Goal: Navigation & Orientation: Find specific page/section

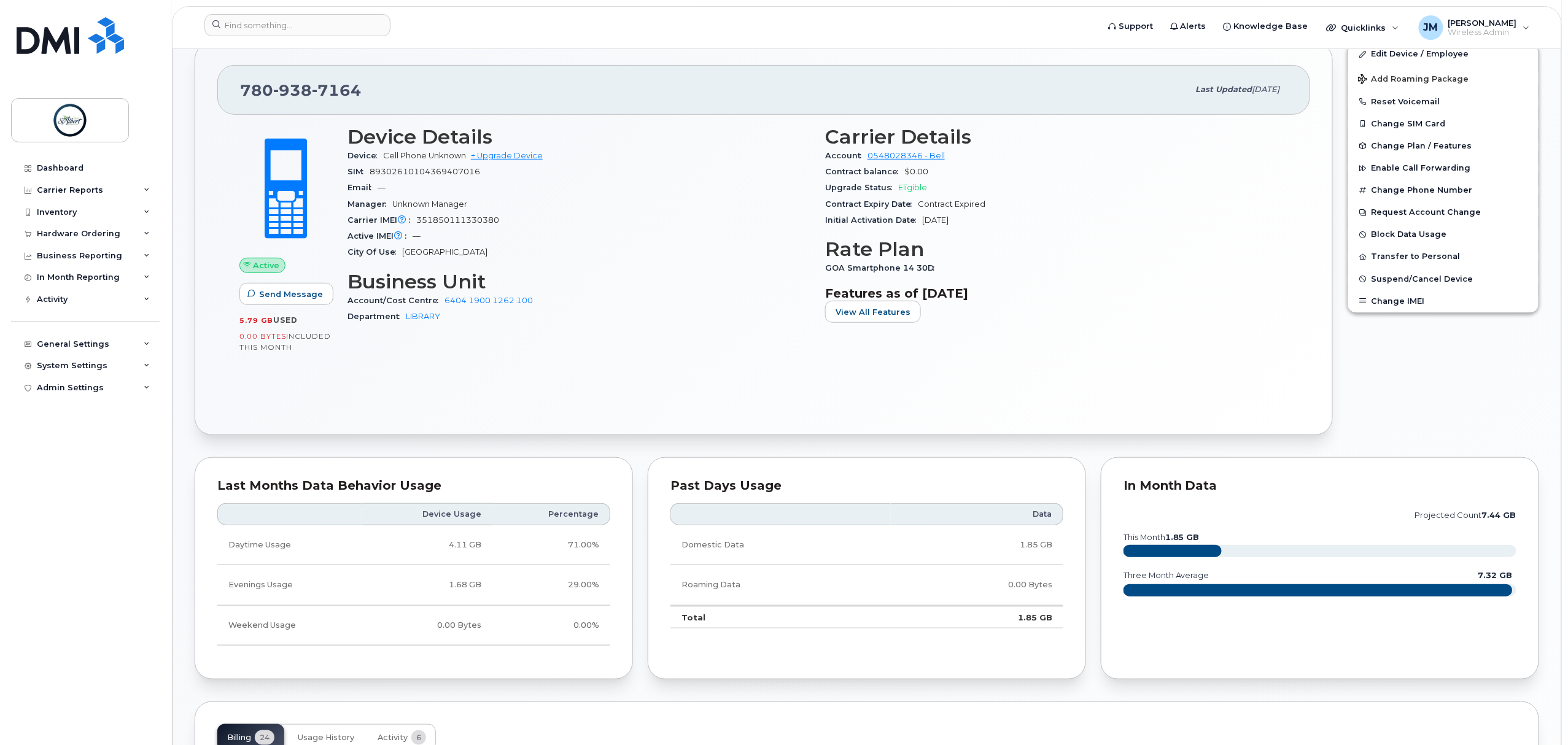
scroll to position [409, 0]
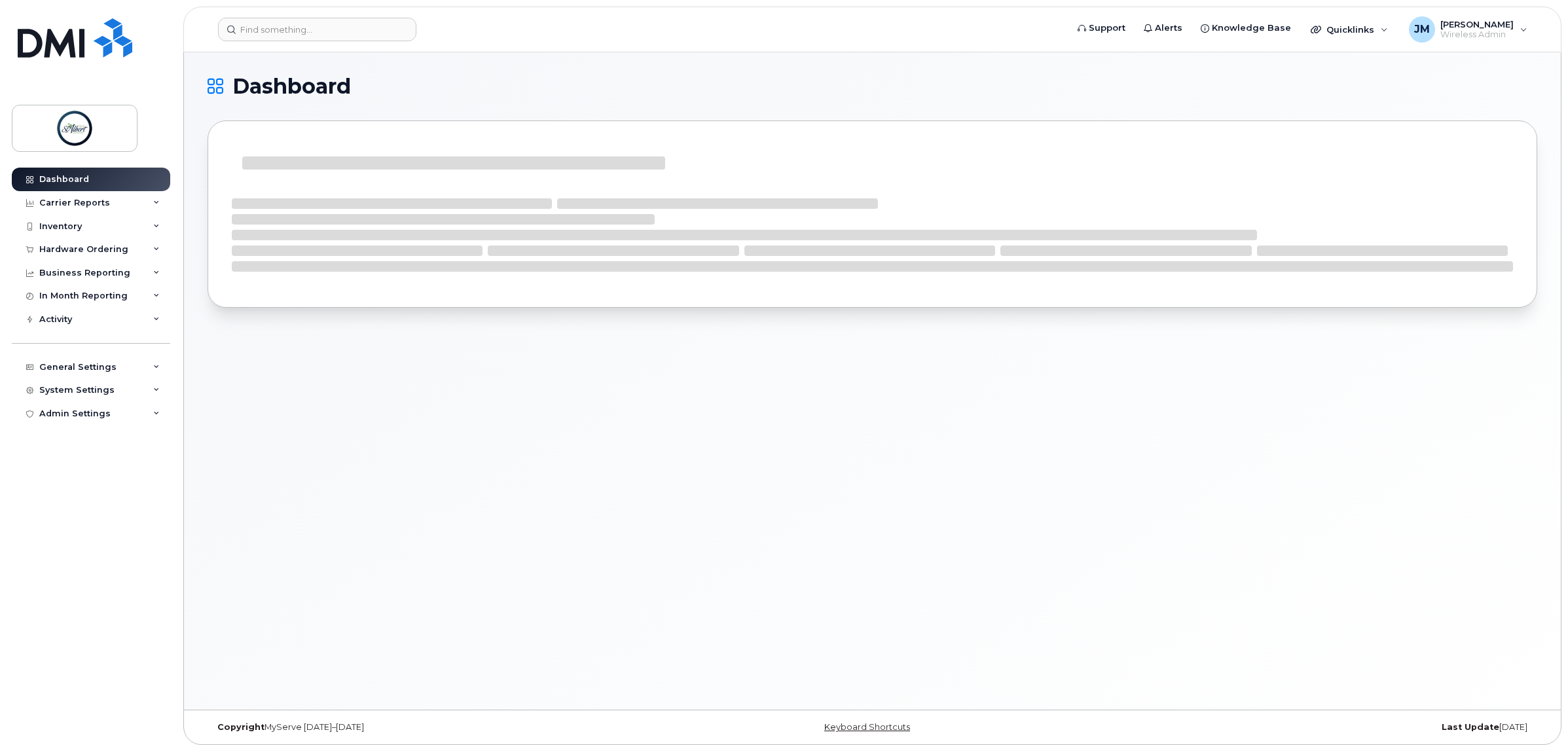
click at [92, 278] on div "Business Reporting" at bounding box center [84, 273] width 91 height 10
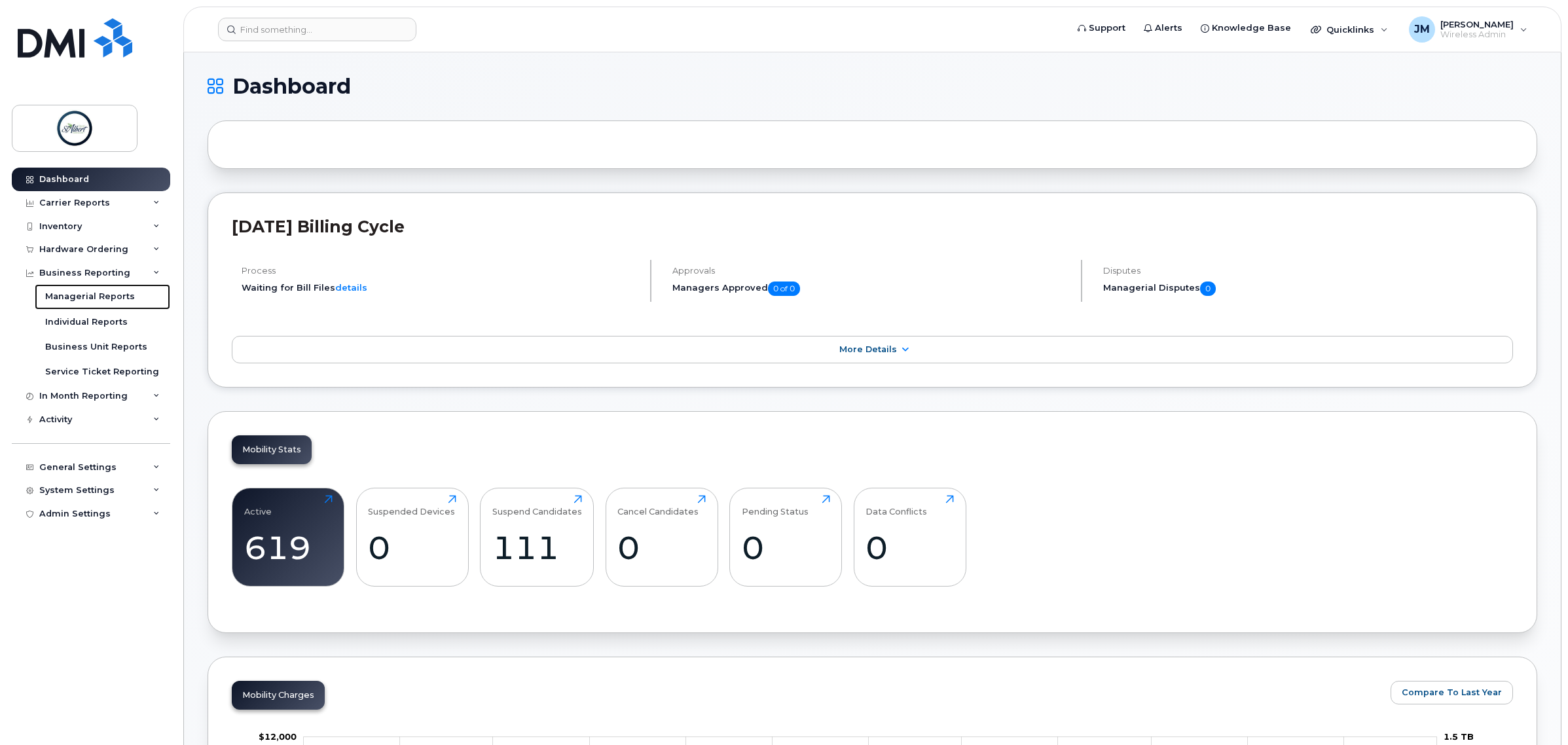
click at [102, 305] on link "Managerial Reports" at bounding box center [103, 296] width 135 height 25
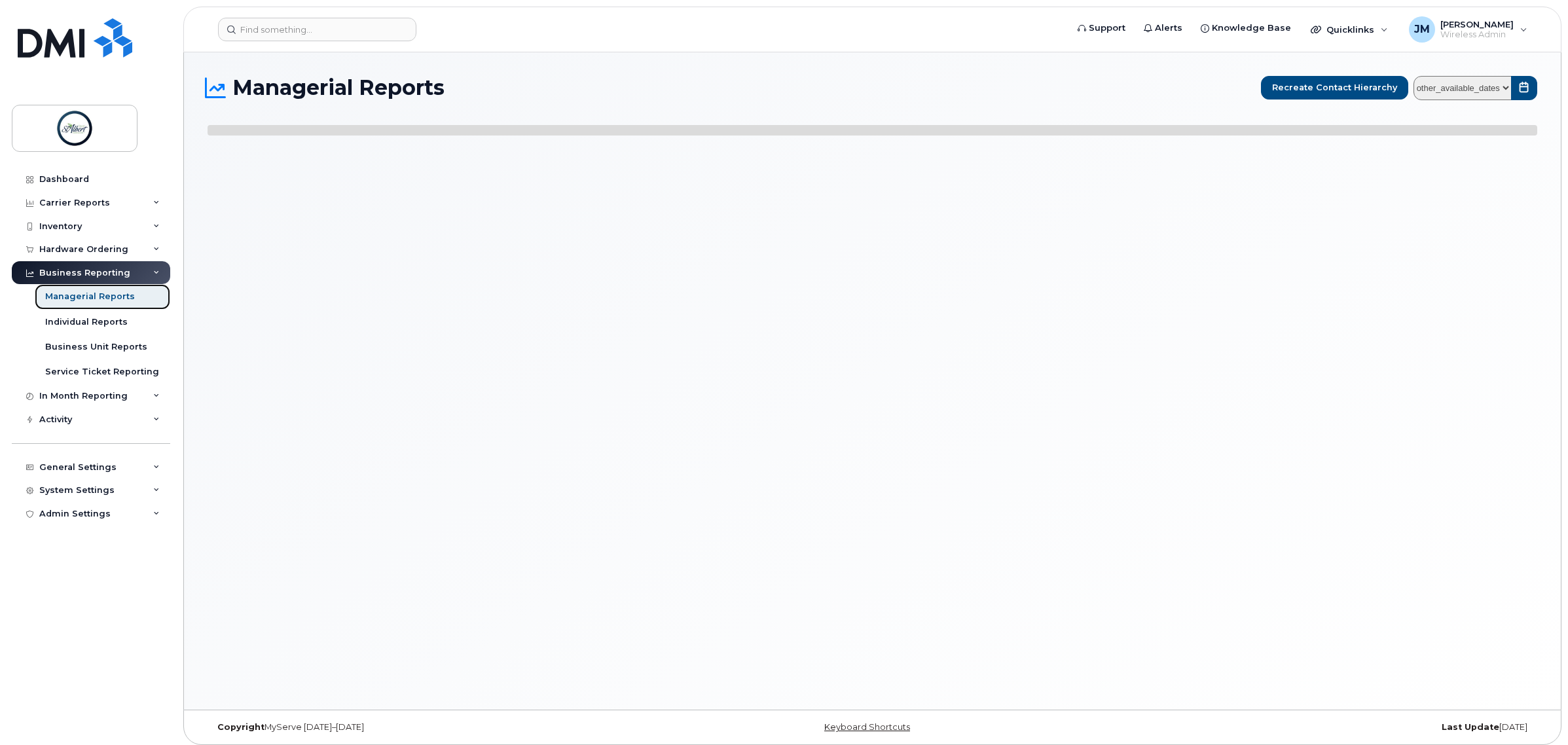
select select
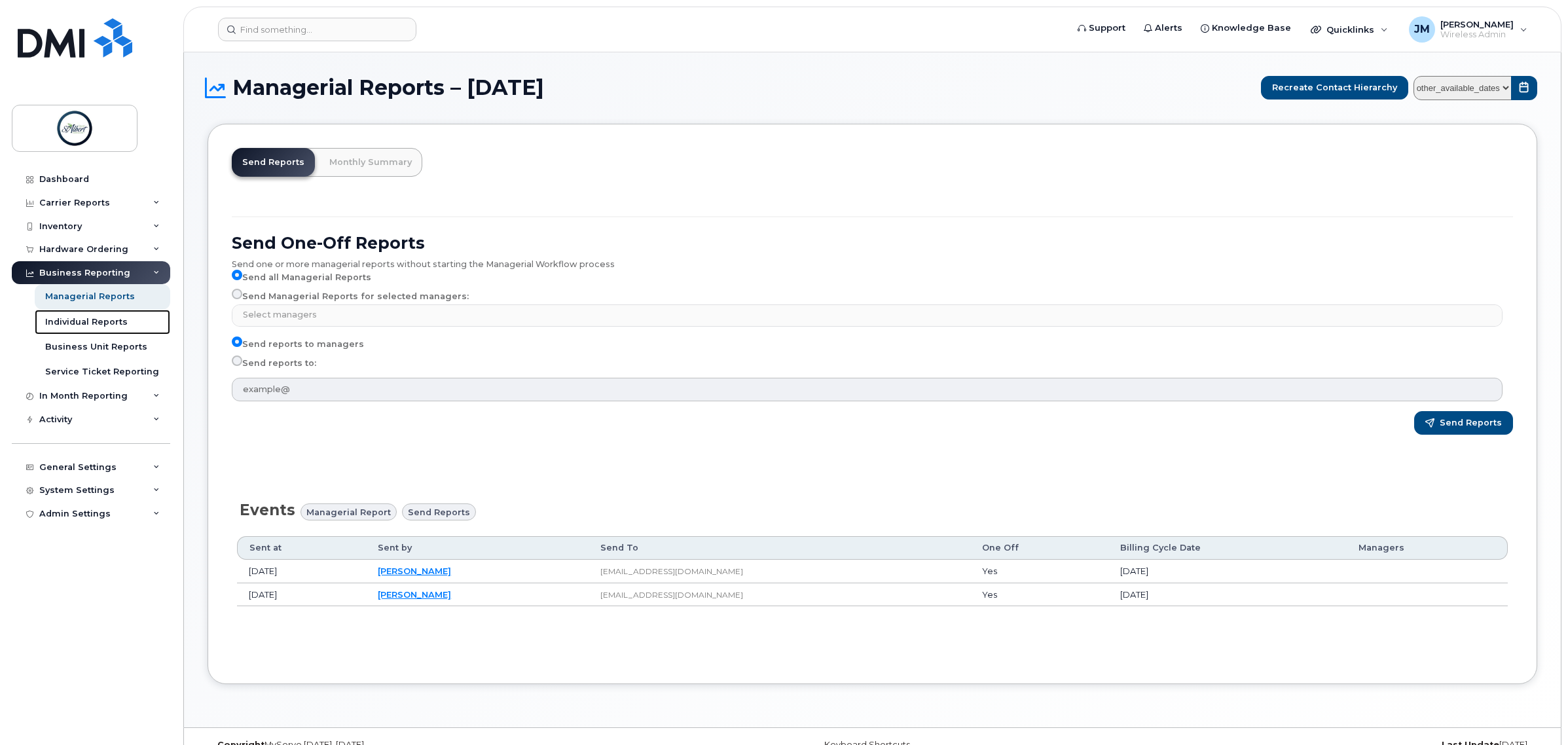
click at [103, 323] on div "Individual Reports" at bounding box center [86, 322] width 83 height 12
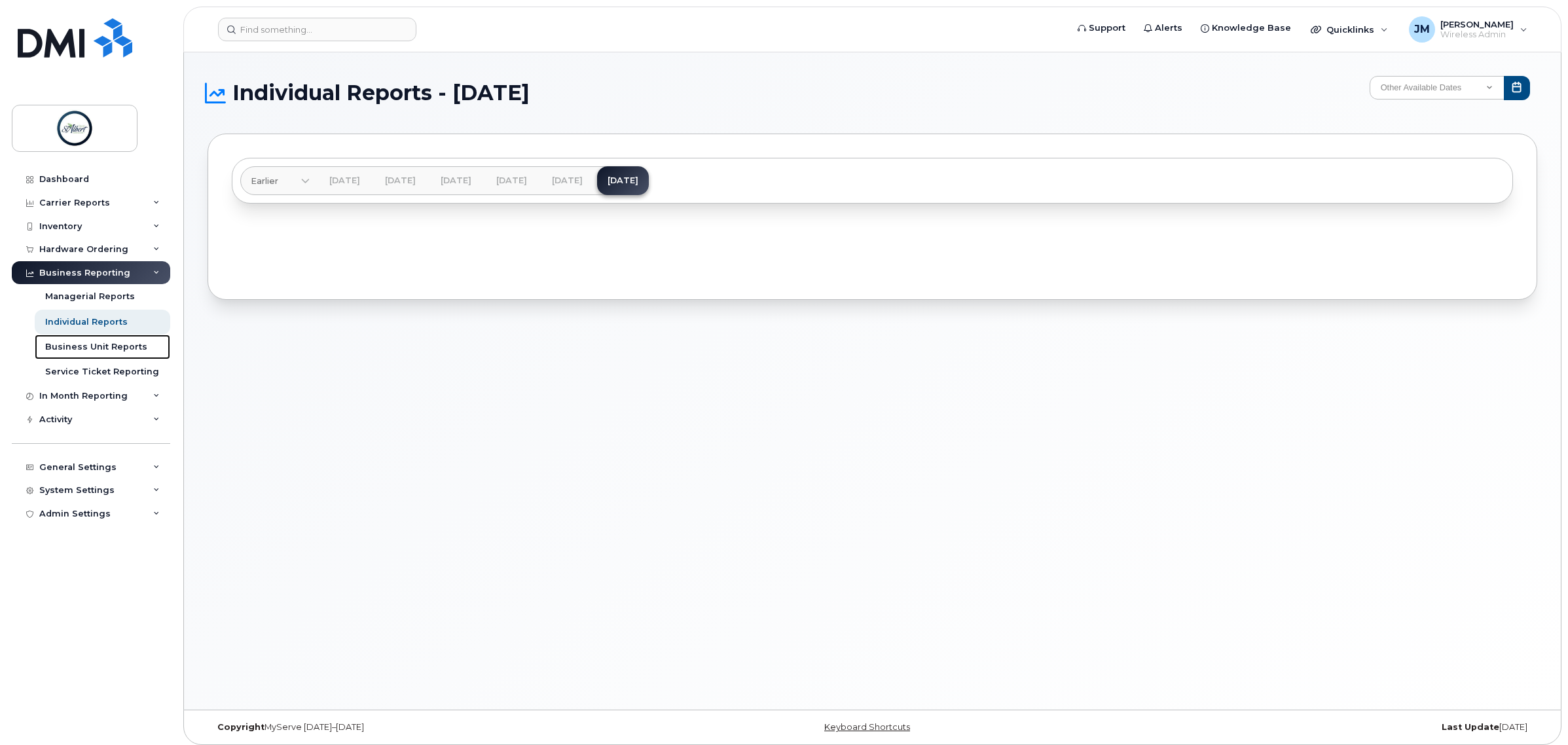
click at [90, 343] on div "Business Unit Reports" at bounding box center [96, 347] width 102 height 12
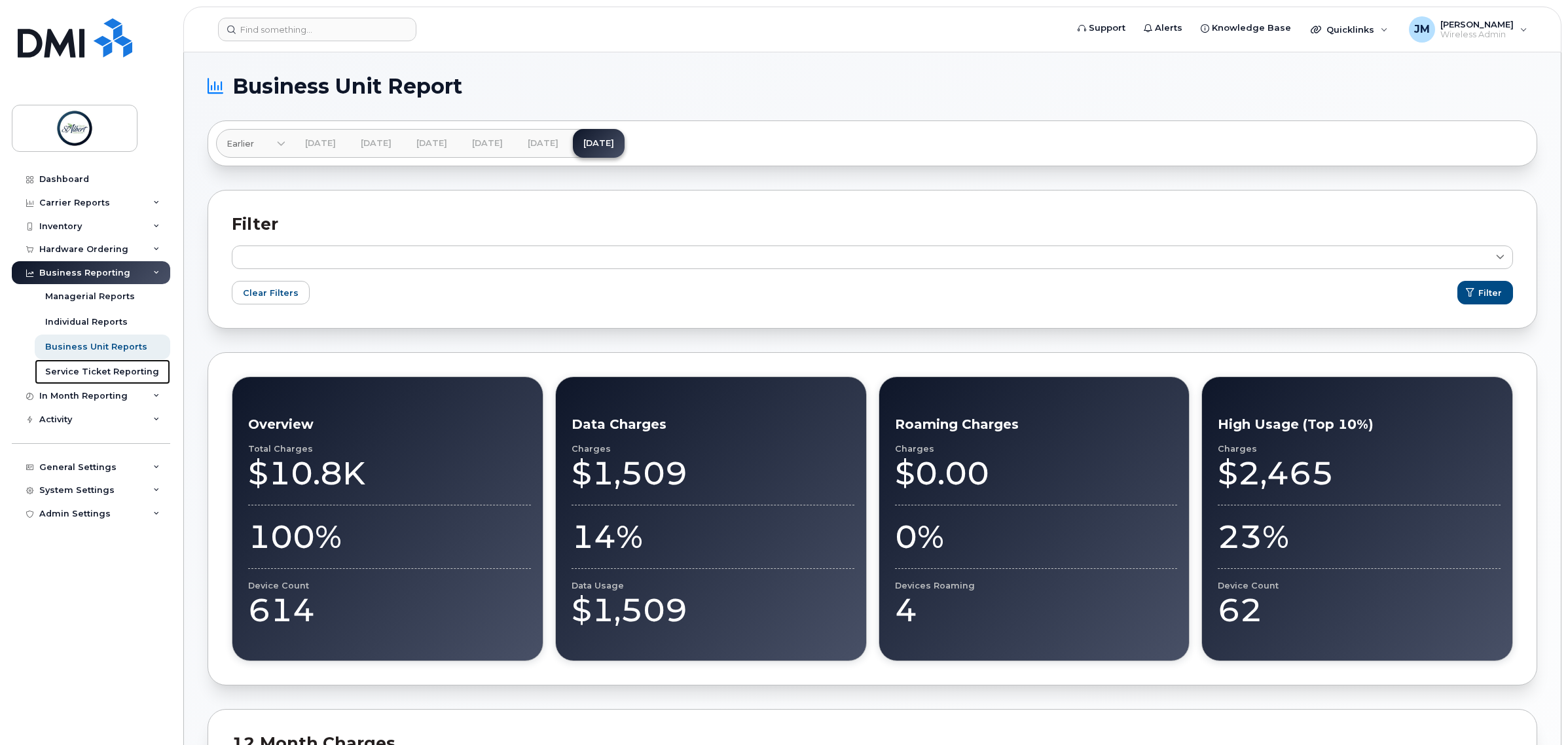
click at [100, 372] on div "Service Ticket Reporting" at bounding box center [102, 371] width 114 height 12
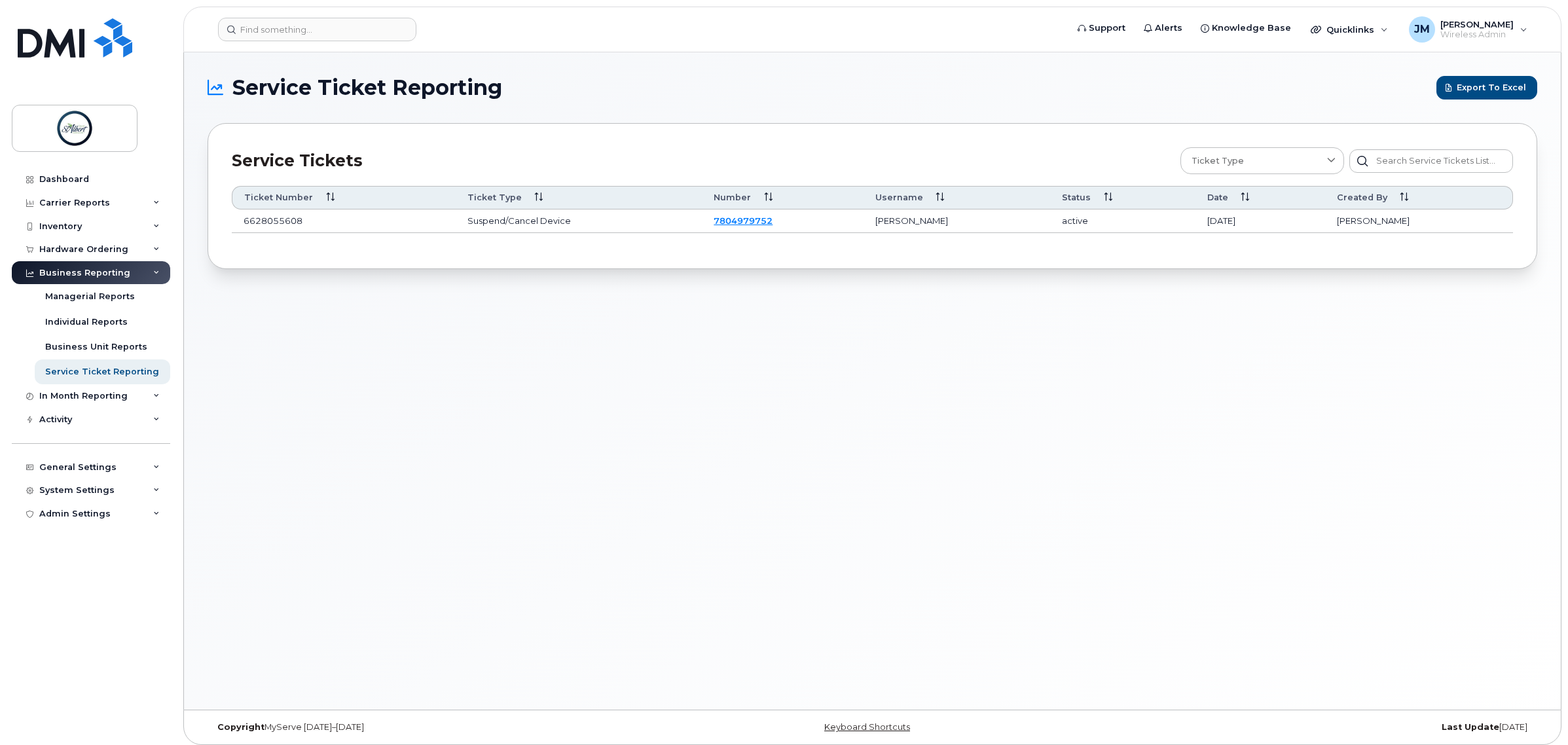
click at [70, 391] on div "In Month Reporting" at bounding box center [91, 396] width 159 height 23
click at [75, 499] on div "Activity" at bounding box center [91, 495] width 159 height 23
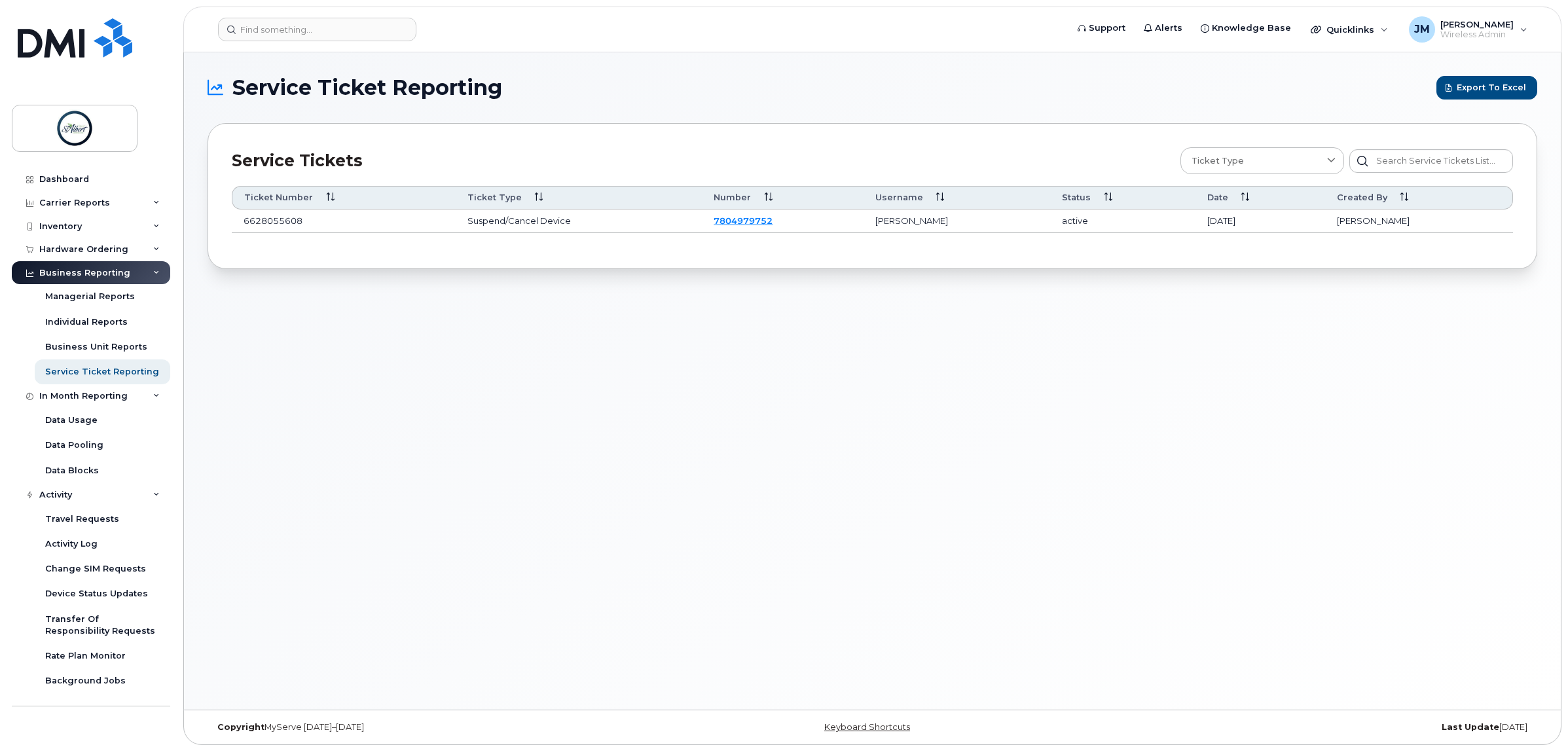
scroll to position [66, 0]
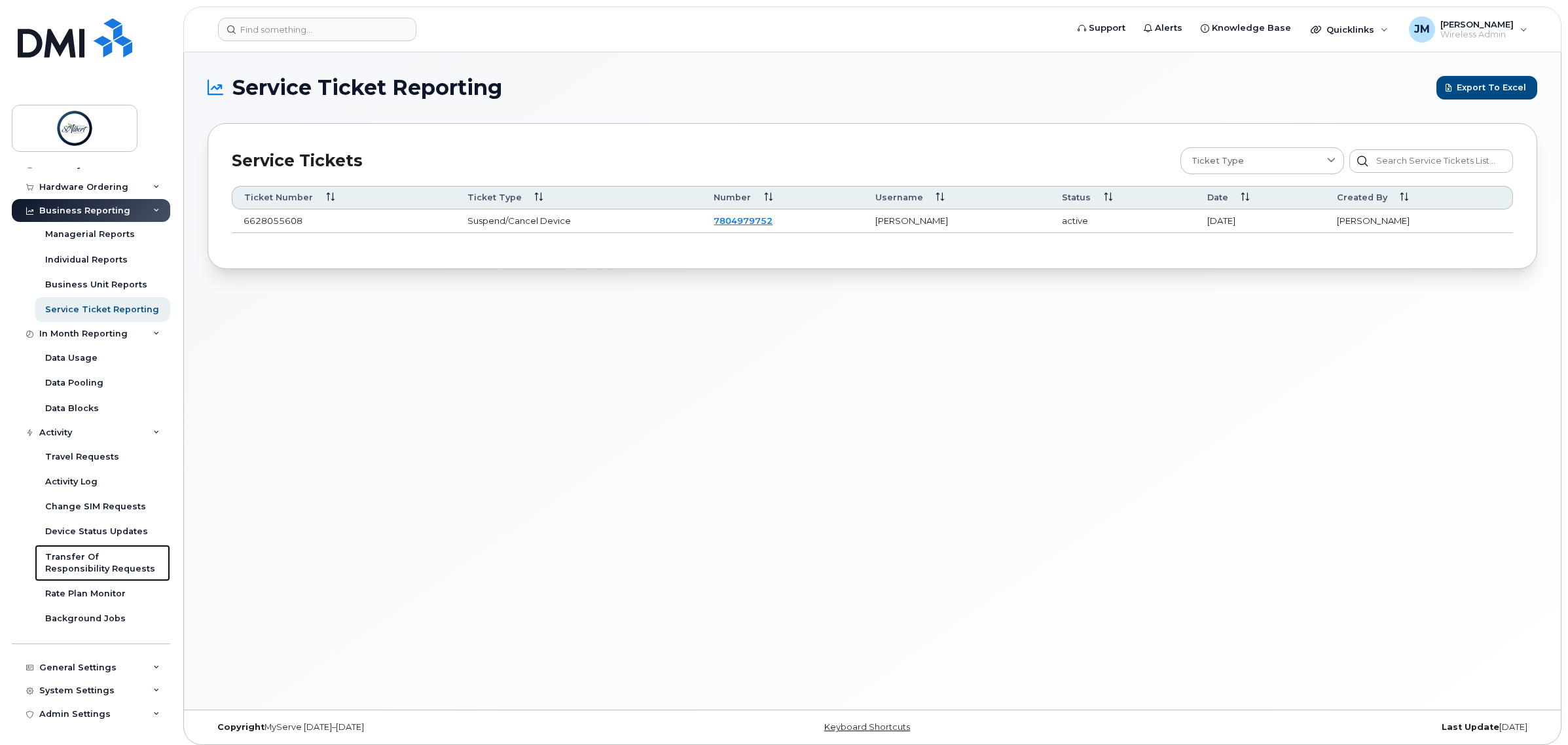
click at [93, 562] on div "Transfer Of Responsibility Requests" at bounding box center [103, 563] width 115 height 24
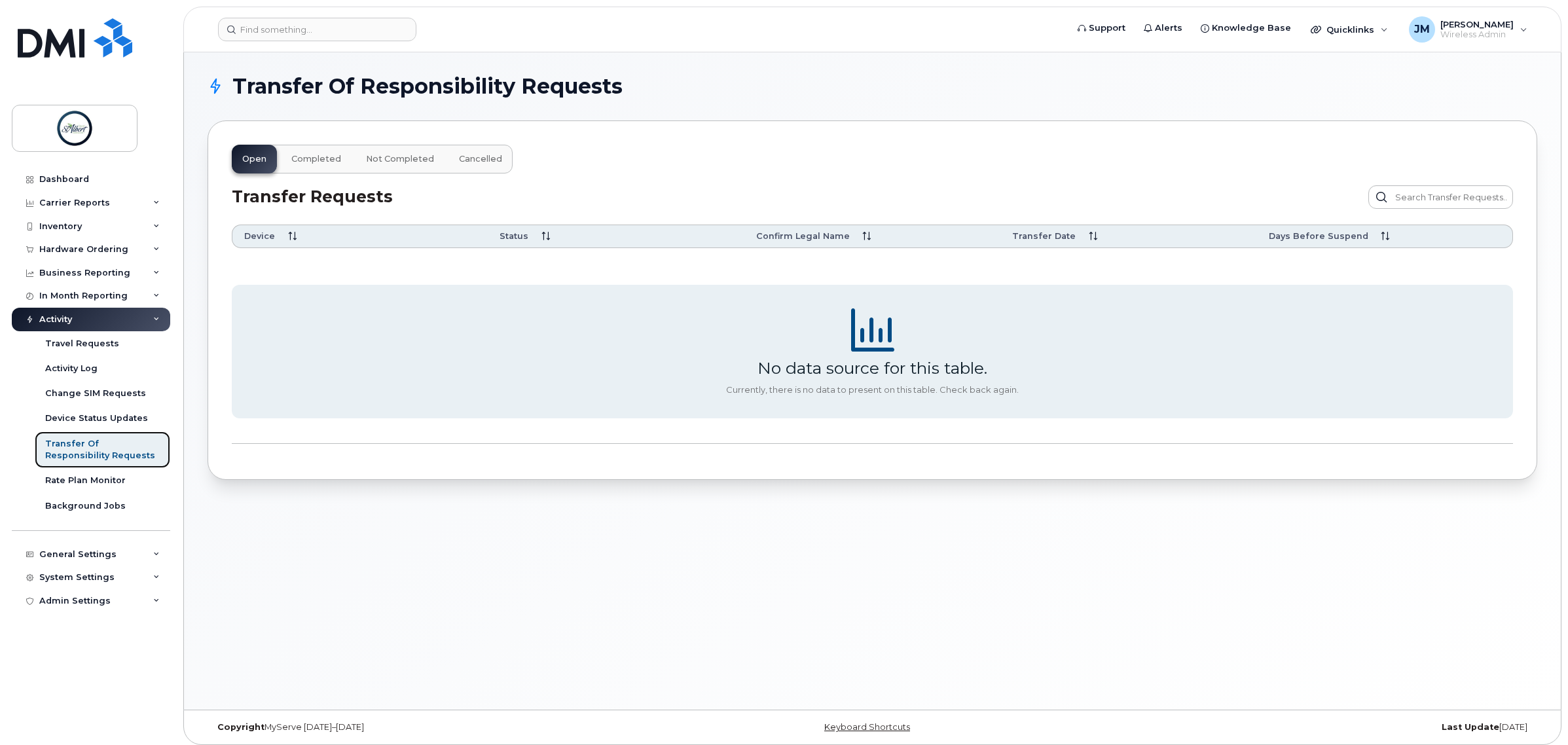
scroll to position [7, 0]
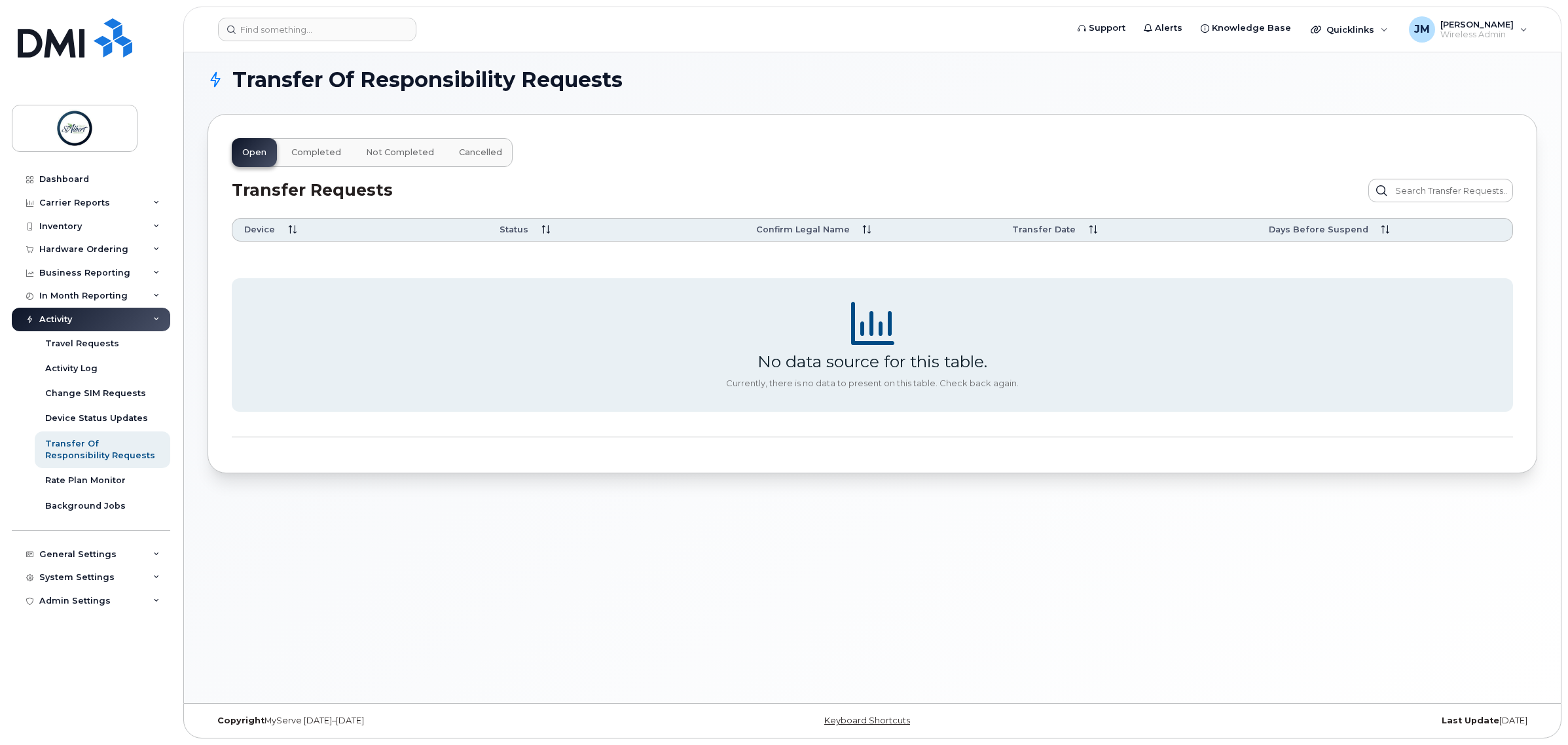
click at [79, 558] on div "General Settings" at bounding box center [77, 554] width 77 height 10
click at [85, 583] on div "System Settings" at bounding box center [77, 577] width 75 height 10
click at [85, 581] on div "System Settings" at bounding box center [77, 577] width 75 height 10
click at [96, 610] on div "Admin Settings" at bounding box center [91, 601] width 159 height 23
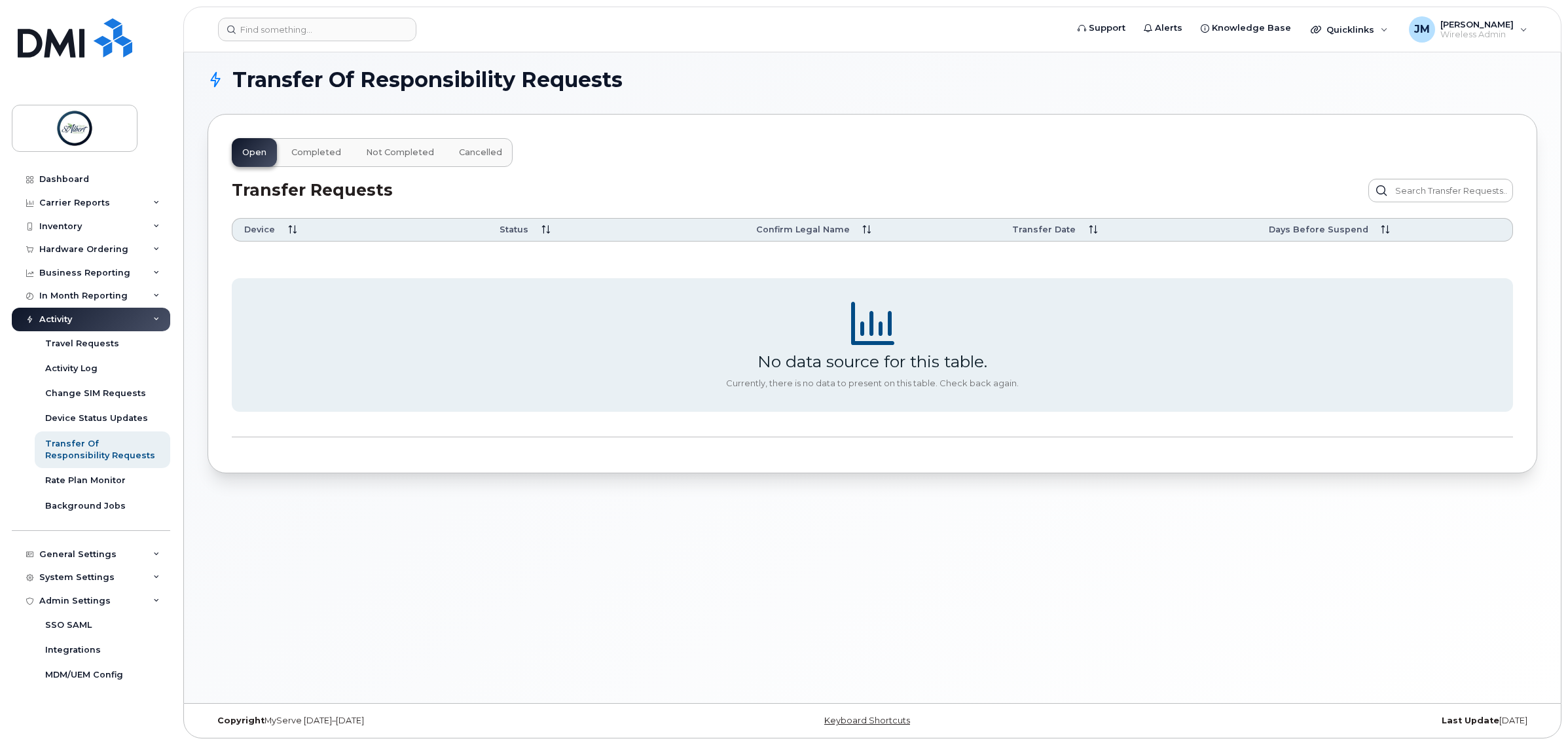
click at [98, 606] on div "Admin Settings" at bounding box center [75, 601] width 71 height 10
click at [103, 202] on div "Carrier Reports" at bounding box center [74, 202] width 70 height 10
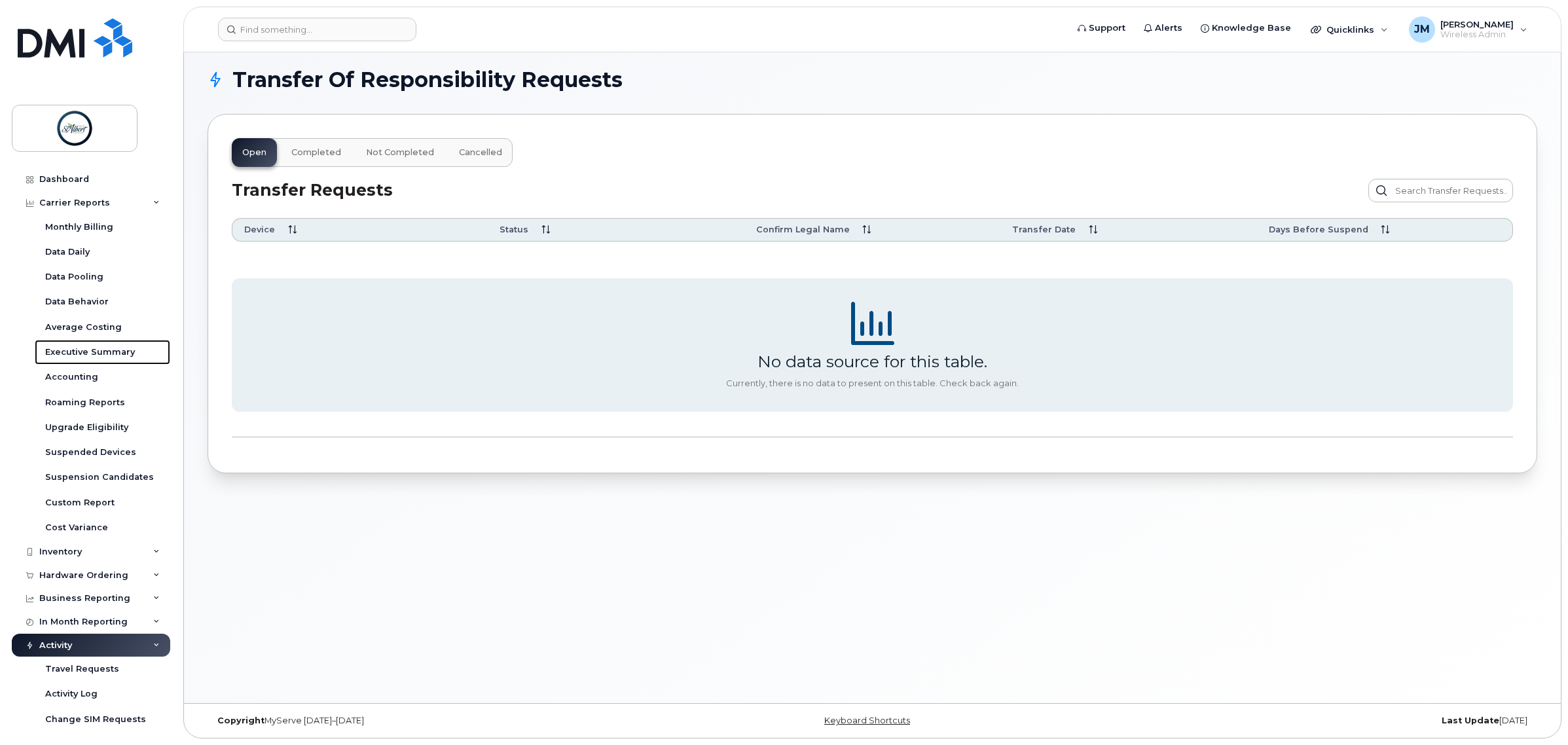
click at [93, 350] on div "Executive Summary" at bounding box center [90, 352] width 90 height 12
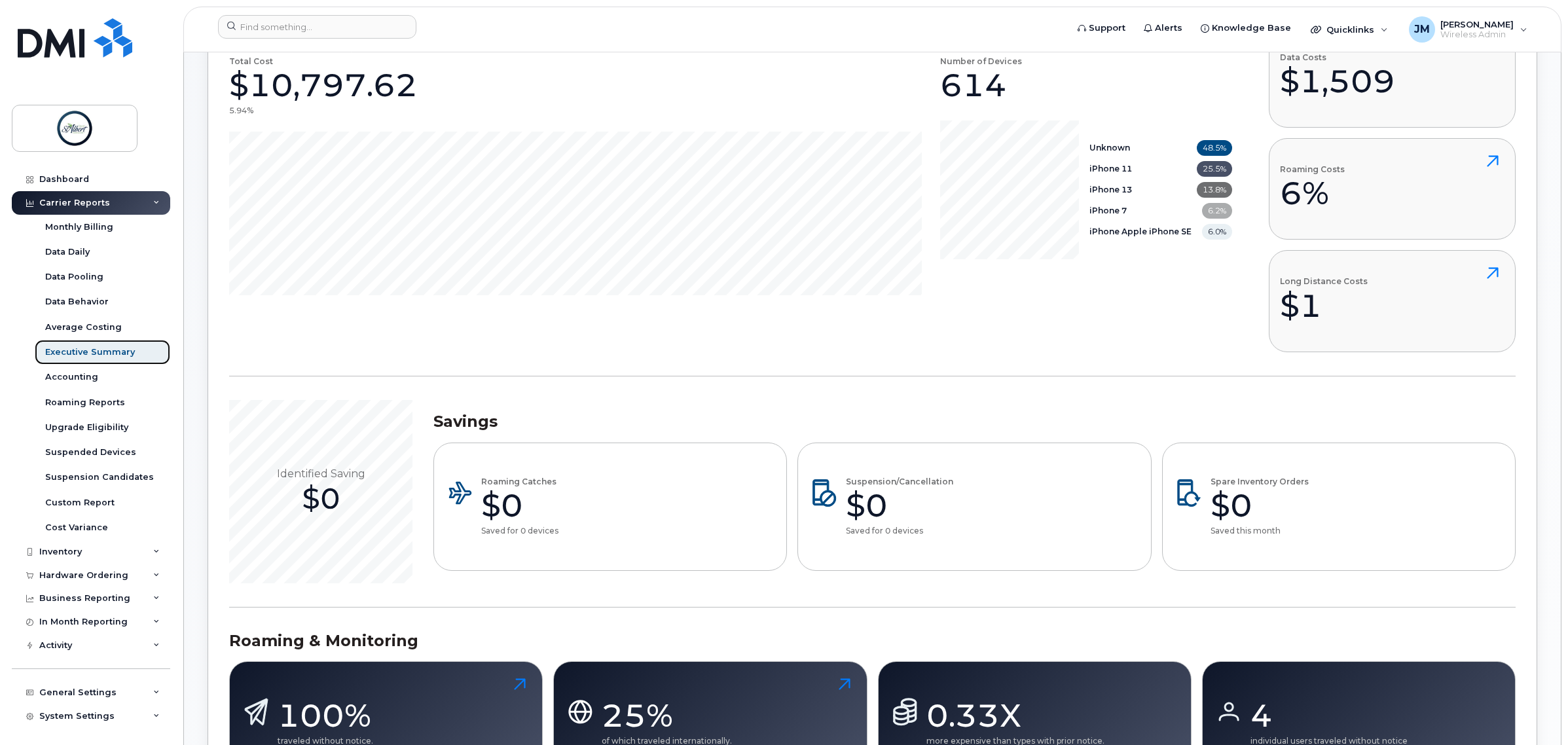
scroll to position [75, 0]
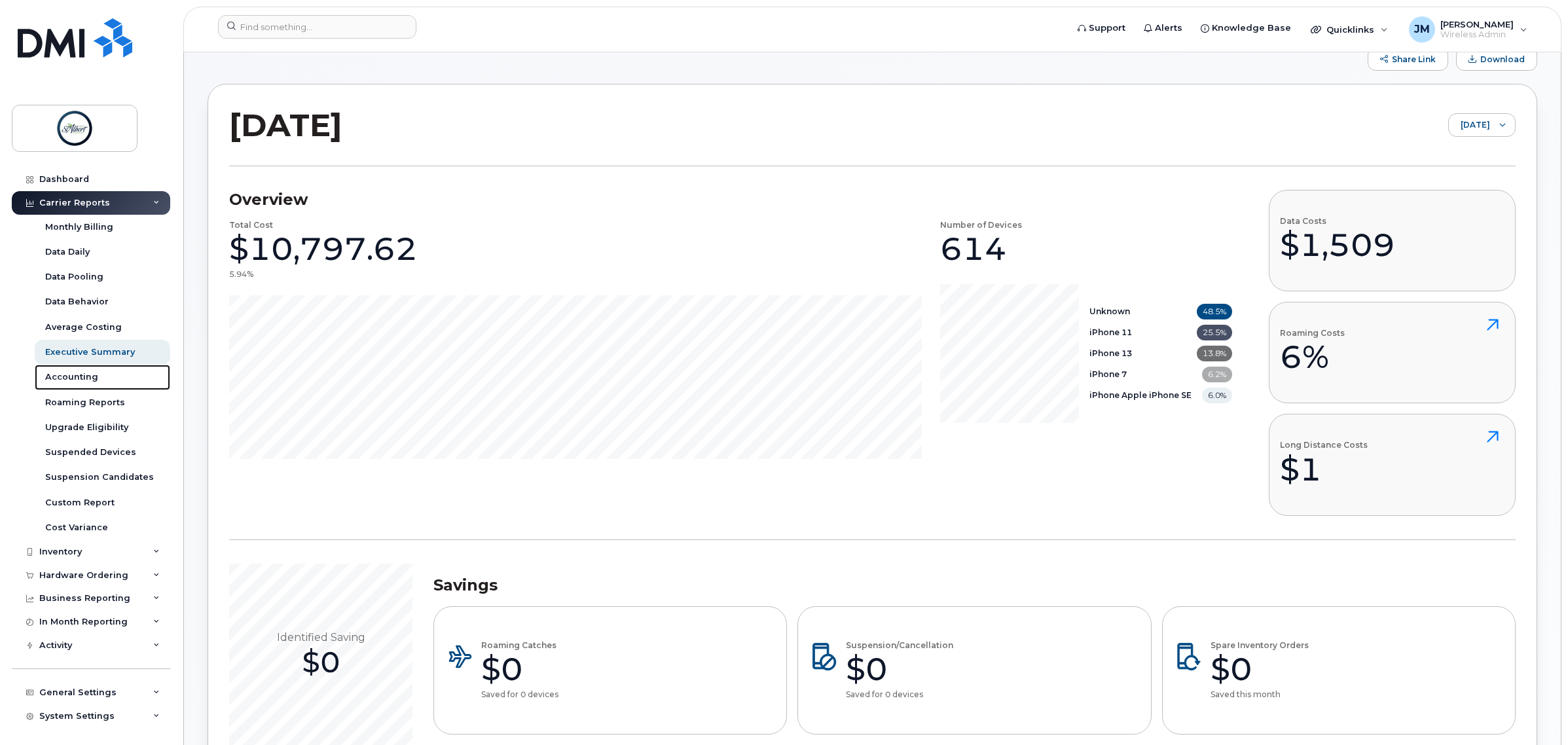
click at [90, 380] on div "Accounting" at bounding box center [72, 377] width 53 height 12
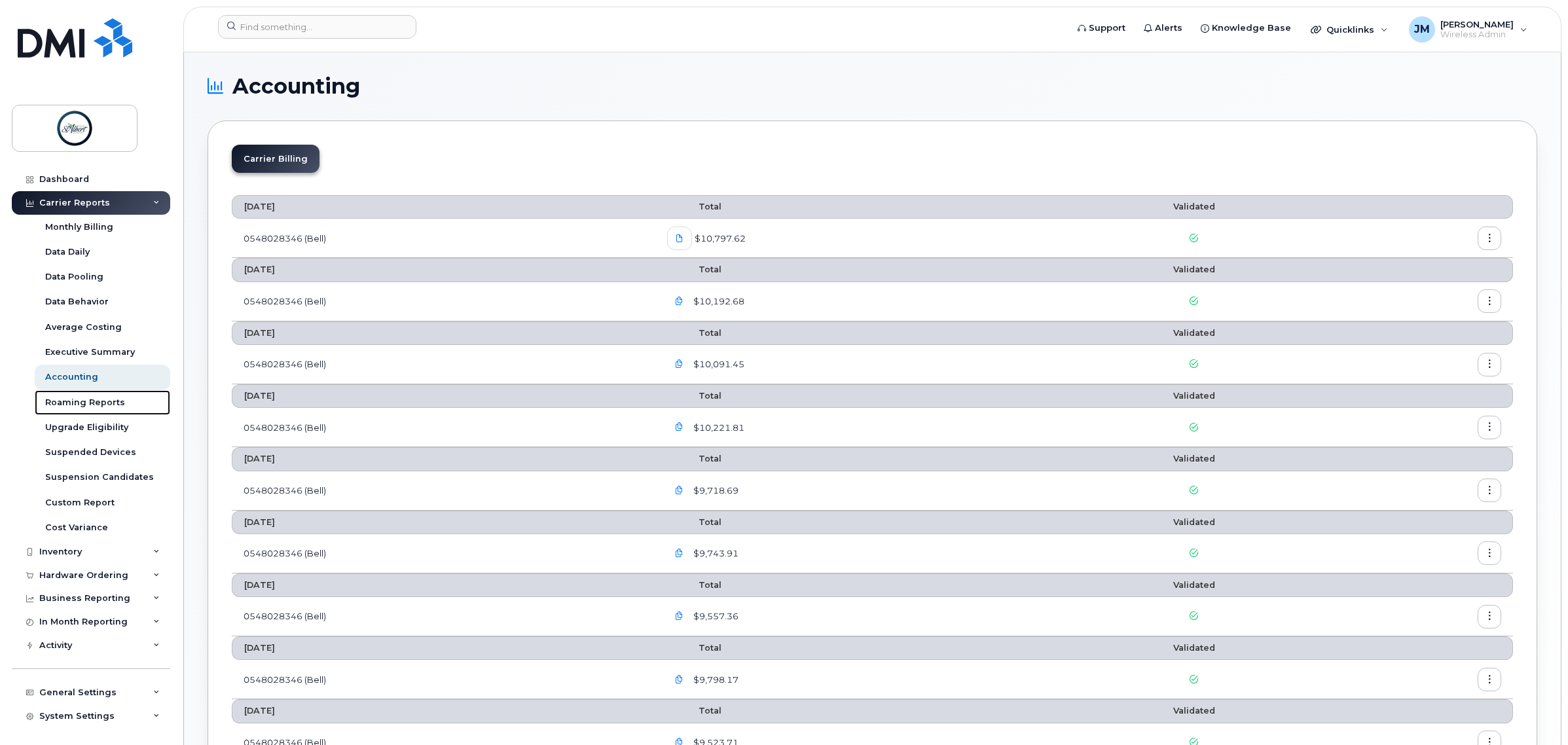
click at [79, 404] on div "Roaming Reports" at bounding box center [85, 402] width 80 height 12
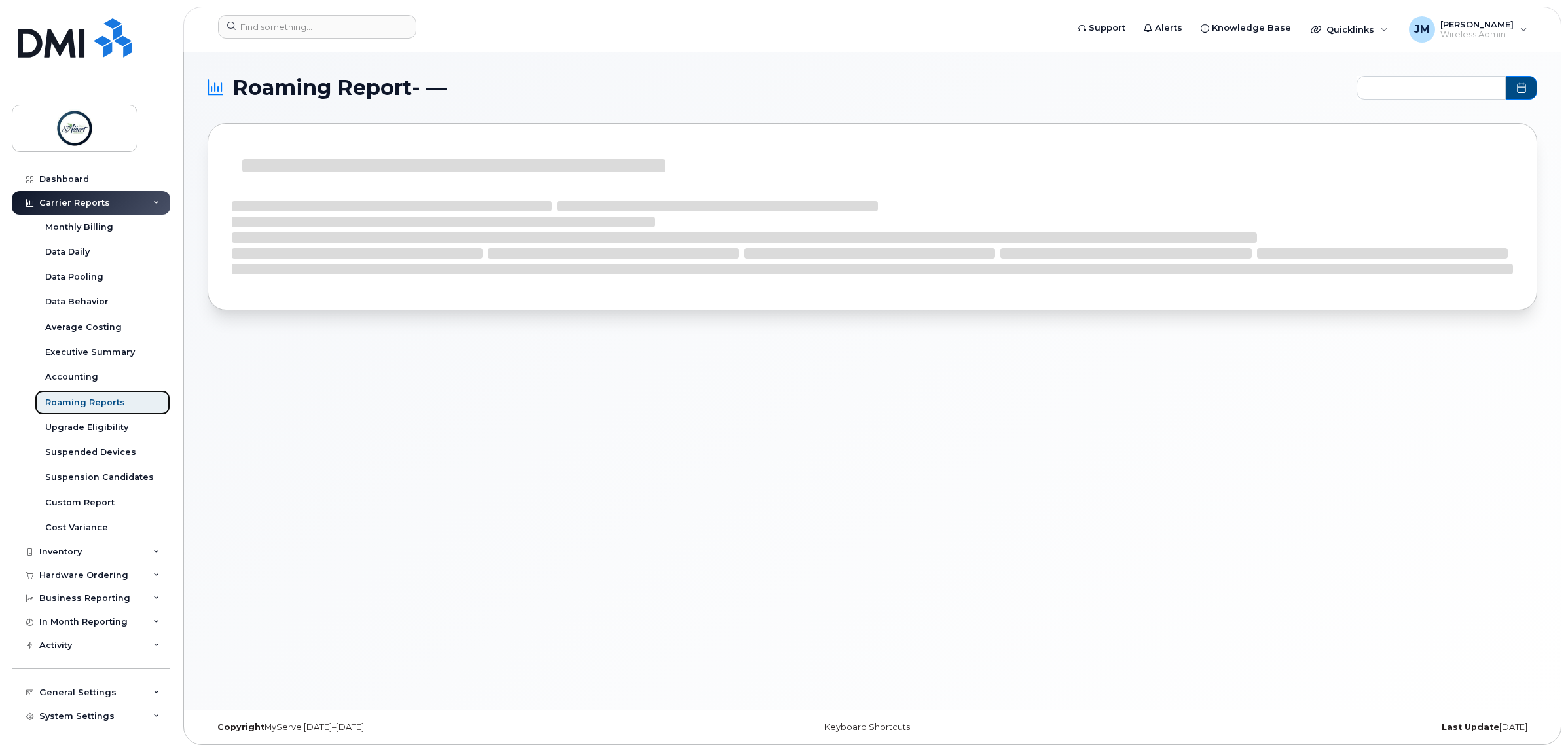
type input "2024-10 - 2025-09"
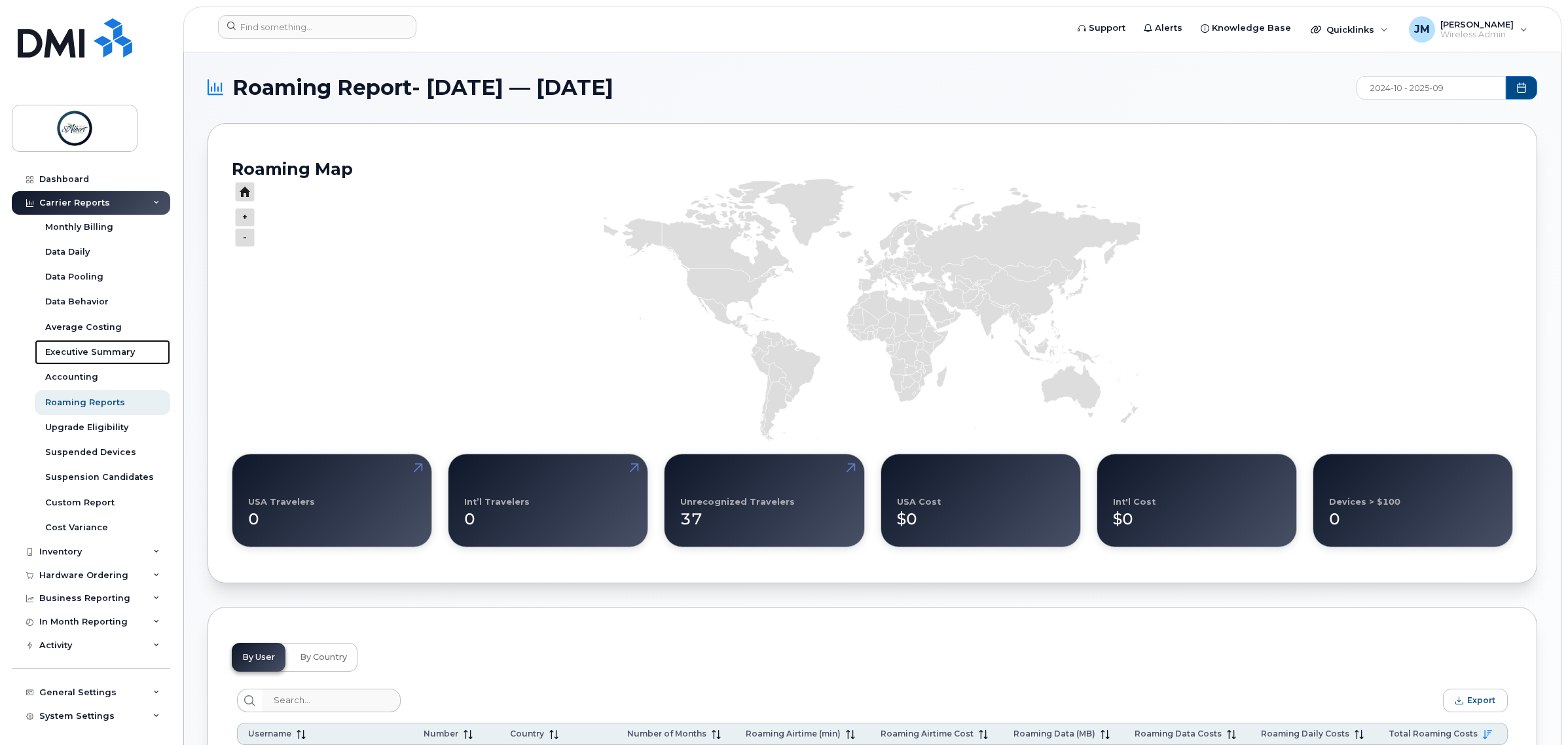
click at [100, 348] on div "Executive Summary" at bounding box center [90, 352] width 90 height 12
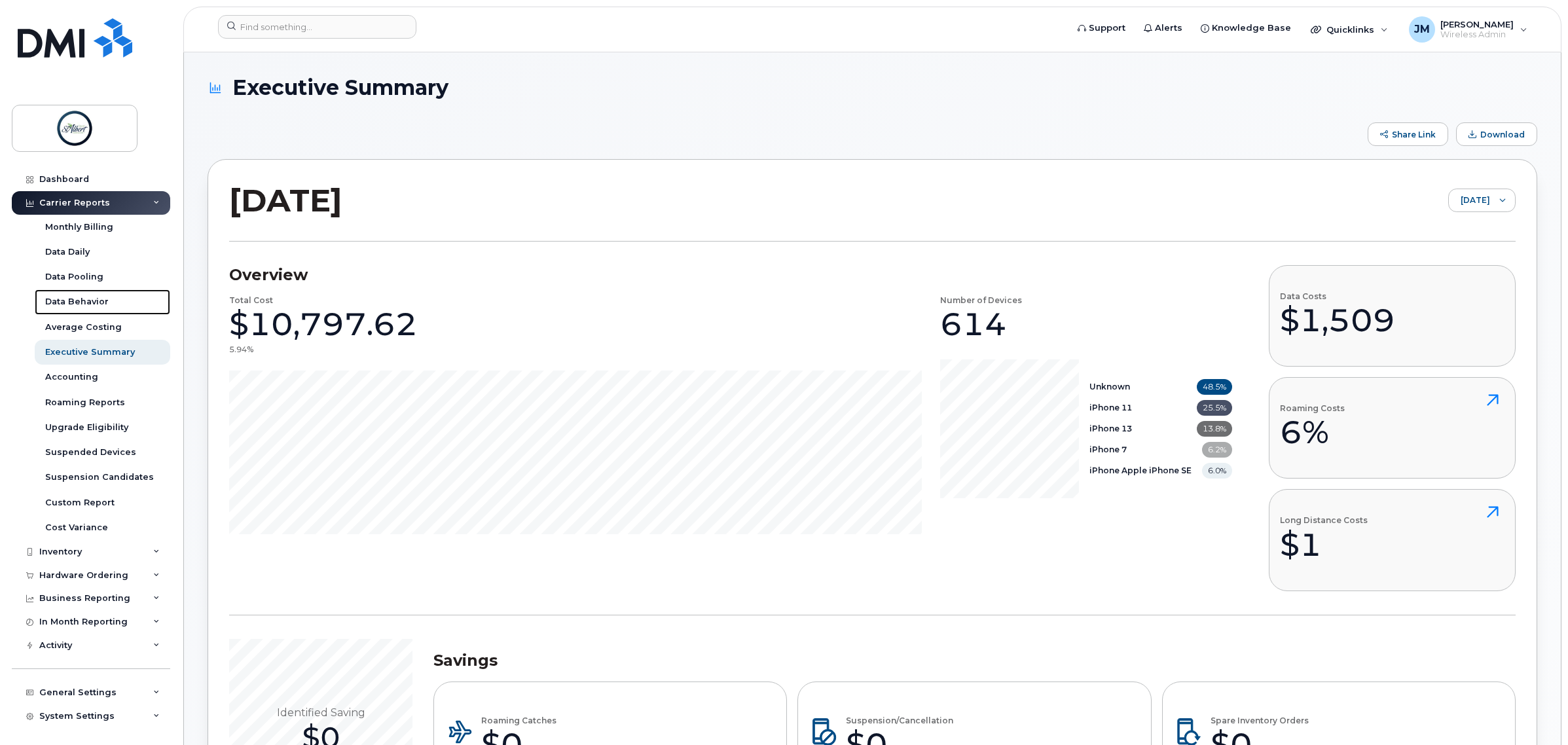
click at [102, 303] on div "Data Behavior" at bounding box center [77, 302] width 64 height 12
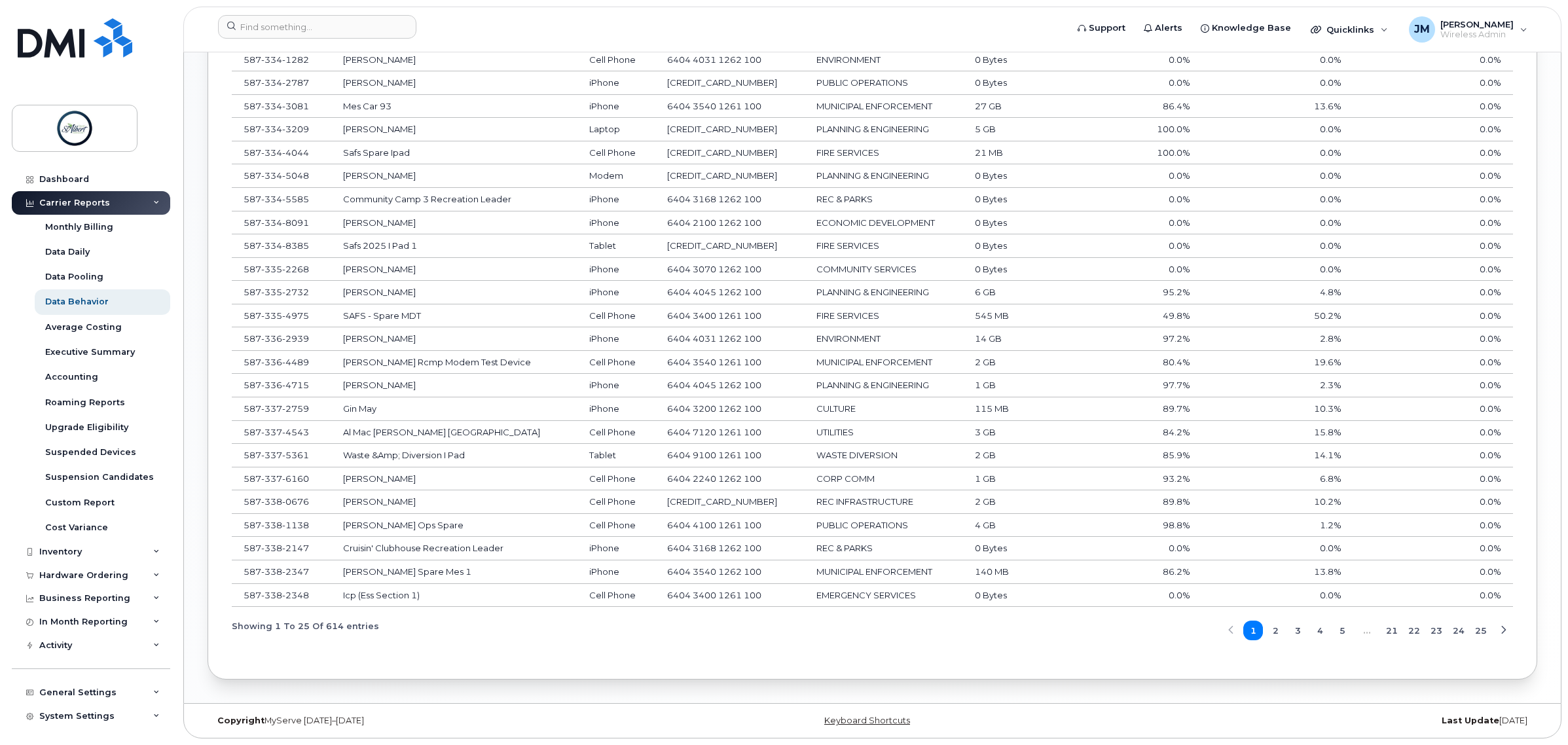
scroll to position [705, 0]
